Goal: Task Accomplishment & Management: Use online tool/utility

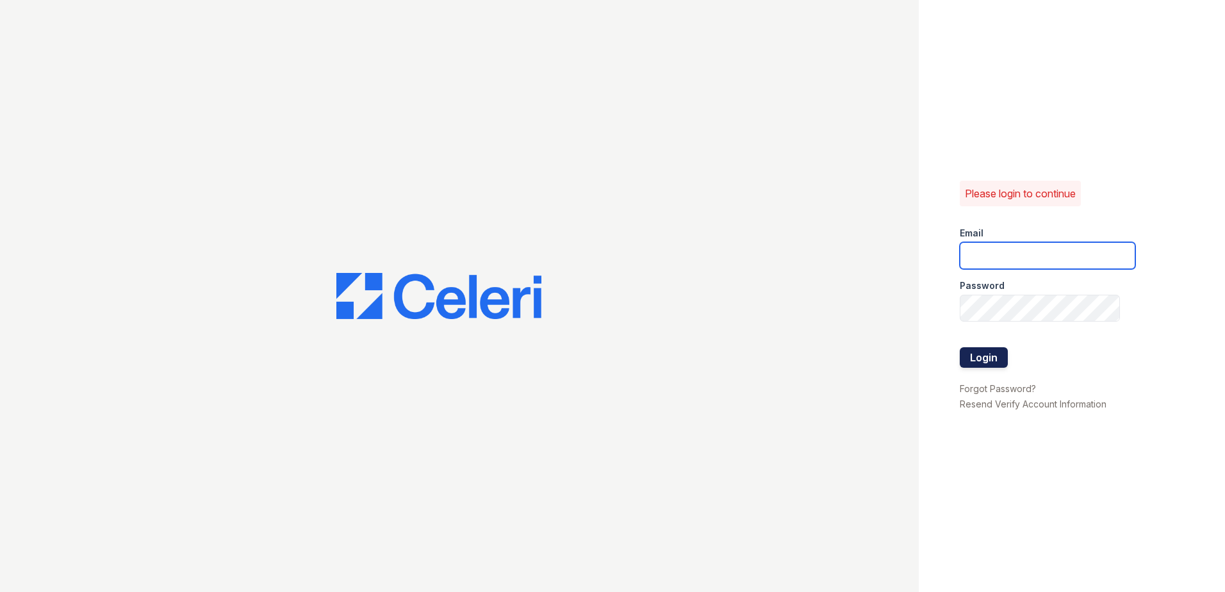
type input "arrivewestborough@trinity-pm.com"
click at [994, 360] on button "Login" at bounding box center [984, 357] width 48 height 20
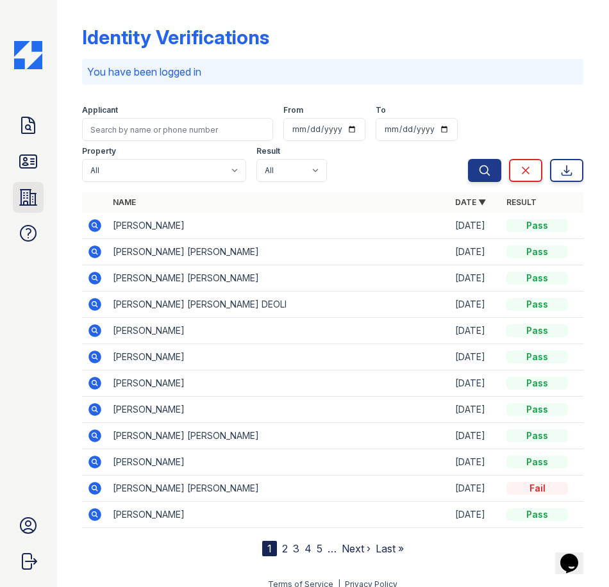
click at [31, 197] on icon at bounding box center [28, 197] width 20 height 20
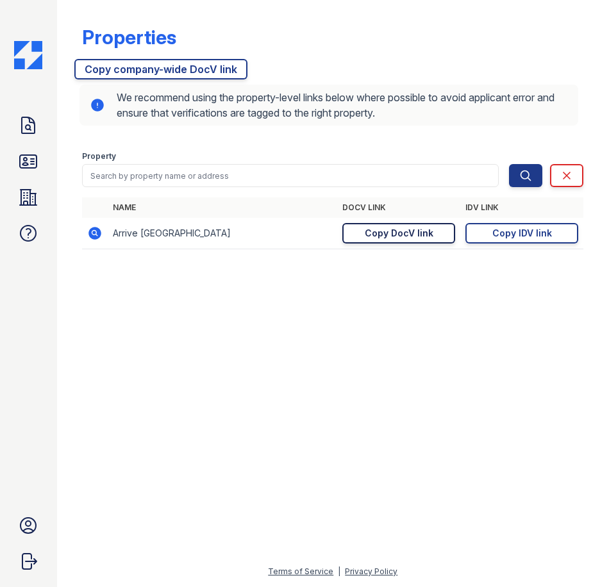
click at [400, 237] on div "Copy DocV link" at bounding box center [398, 233] width 69 height 13
click at [433, 238] on link "Copy DocV link Copy link" at bounding box center [398, 233] width 113 height 20
drag, startPoint x: 541, startPoint y: 234, endPoint x: 423, endPoint y: 263, distance: 121.5
click at [541, 236] on div "Copy IDV link" at bounding box center [522, 233] width 60 height 13
click at [507, 235] on div "Copy IDV link" at bounding box center [522, 233] width 60 height 13
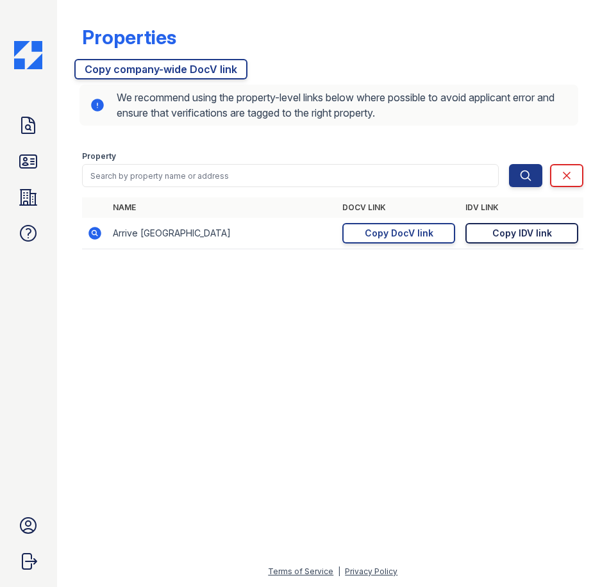
click at [136, 346] on div at bounding box center [333, 422] width 511 height 281
click at [242, 255] on div "Name DocV Link IDV Link Arrive [GEOGRAPHIC_DATA] [URL][DOMAIN_NAME] Copy DocV l…" at bounding box center [332, 229] width 501 height 65
click at [241, 254] on div "Name DocV Link IDV Link Arrive [GEOGRAPHIC_DATA] [URL][DOMAIN_NAME] Copy DocV l…" at bounding box center [332, 229] width 501 height 65
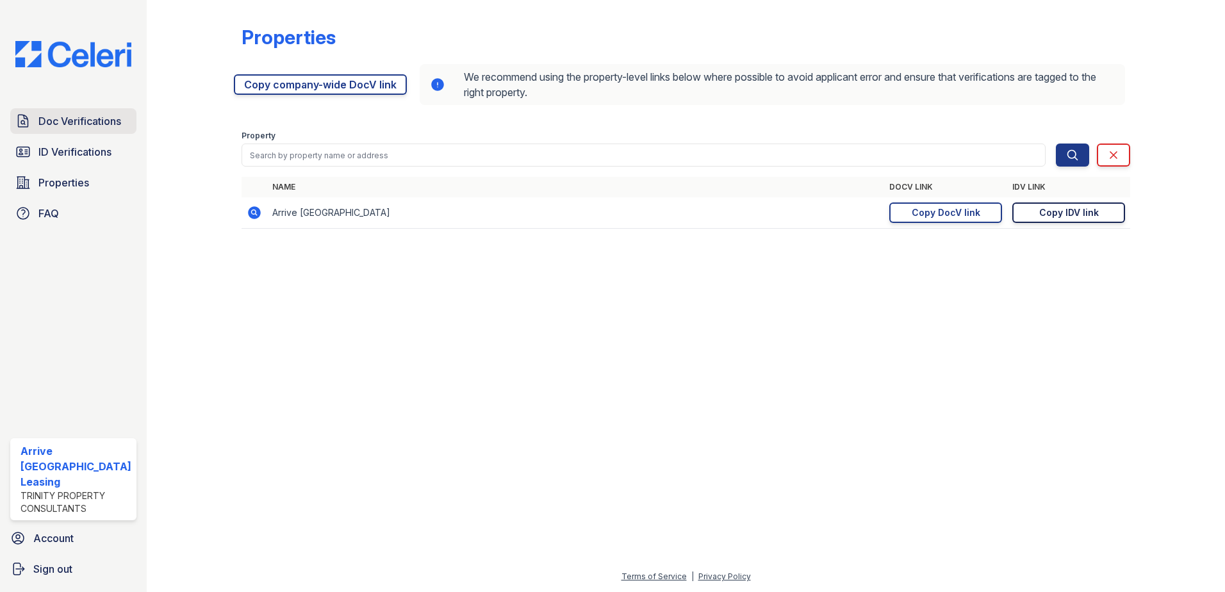
click at [74, 122] on span "Doc Verifications" at bounding box center [79, 120] width 83 height 15
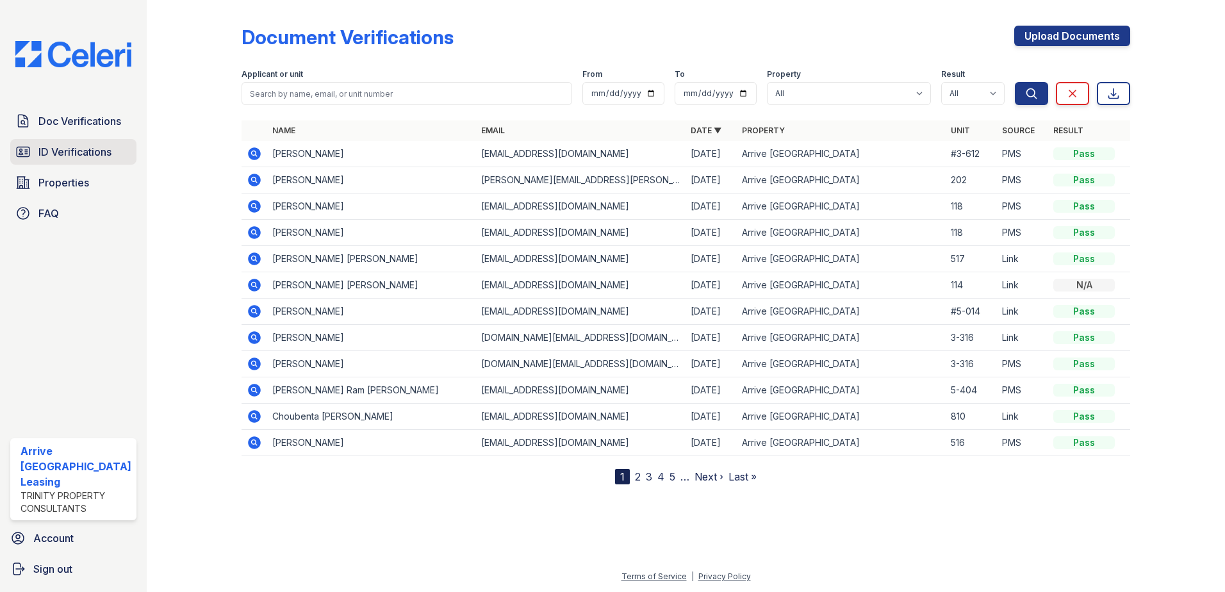
click at [81, 154] on span "ID Verifications" at bounding box center [74, 151] width 73 height 15
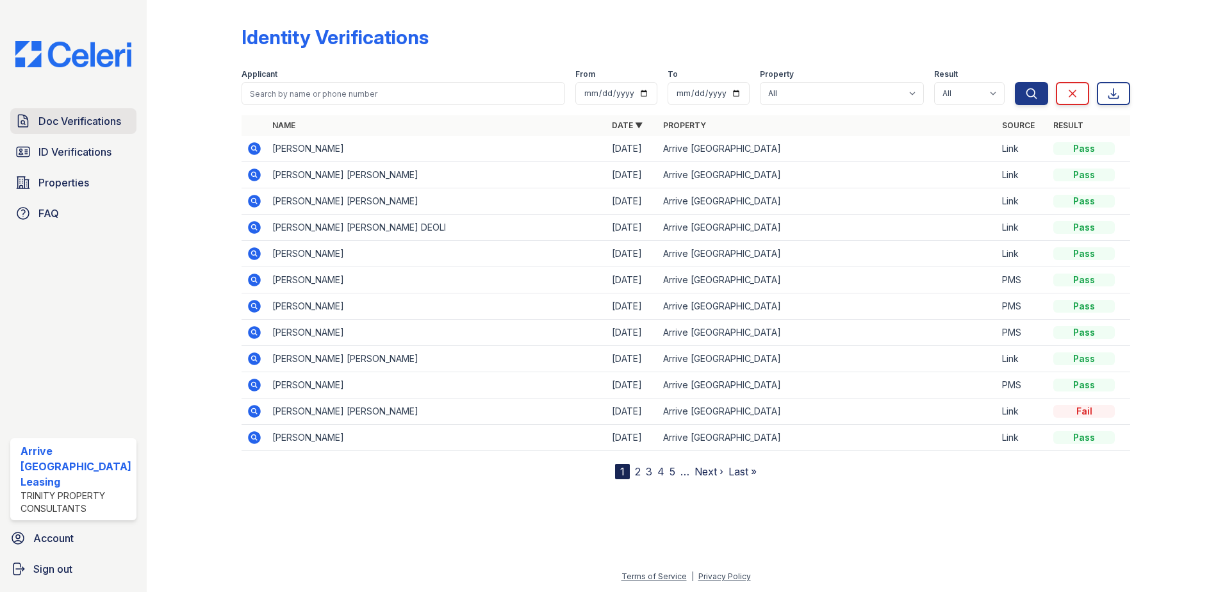
click at [79, 124] on span "Doc Verifications" at bounding box center [79, 120] width 83 height 15
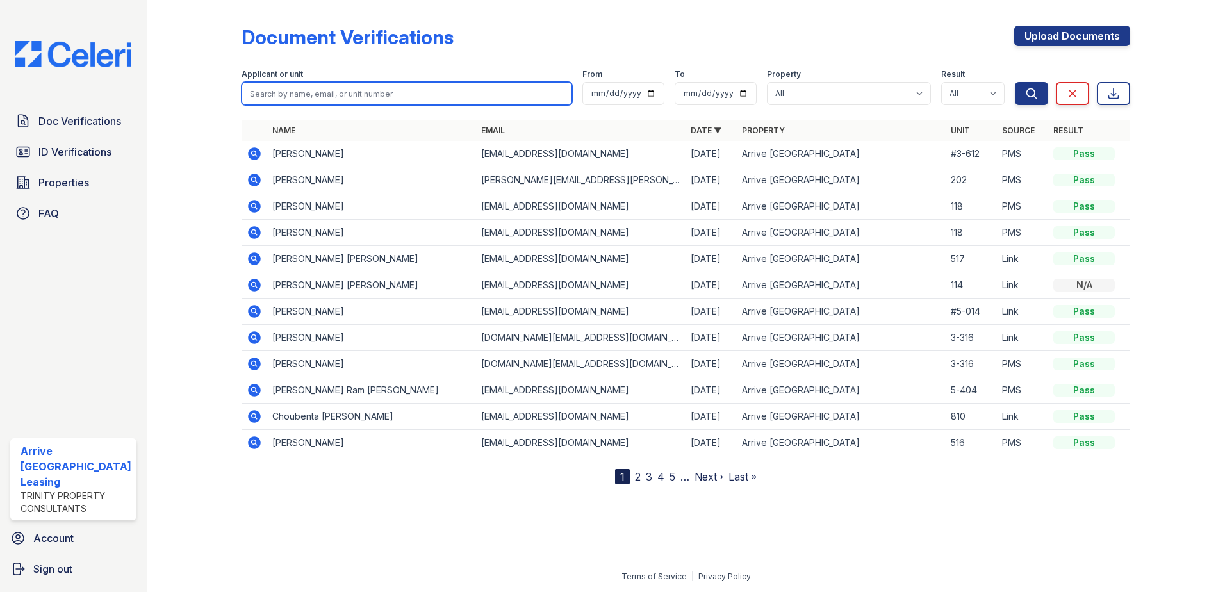
click at [288, 95] on input "search" at bounding box center [406, 93] width 331 height 23
click at [234, 114] on div at bounding box center [204, 244] width 74 height 479
click at [274, 100] on input "search" at bounding box center [406, 93] width 331 height 23
click at [236, 119] on div at bounding box center [204, 244] width 74 height 479
click at [283, 95] on input "search" at bounding box center [406, 93] width 331 height 23
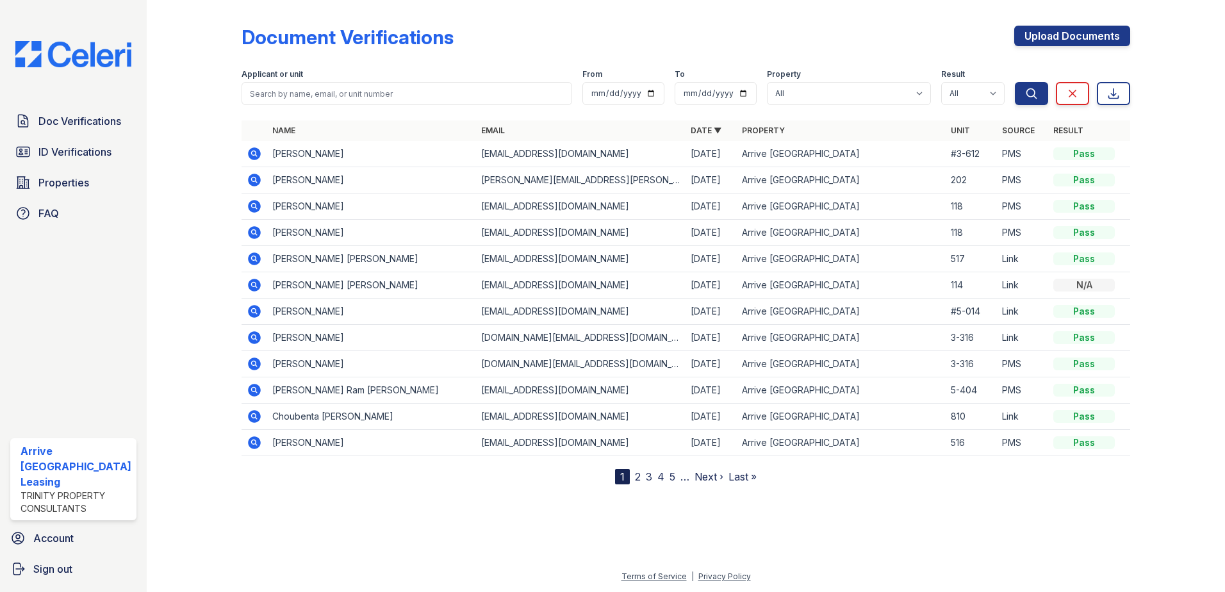
click at [251, 112] on div at bounding box center [685, 112] width 889 height 5
click at [169, 164] on div at bounding box center [204, 244] width 74 height 479
